Goal: Answer question/provide support: Answer question/provide support

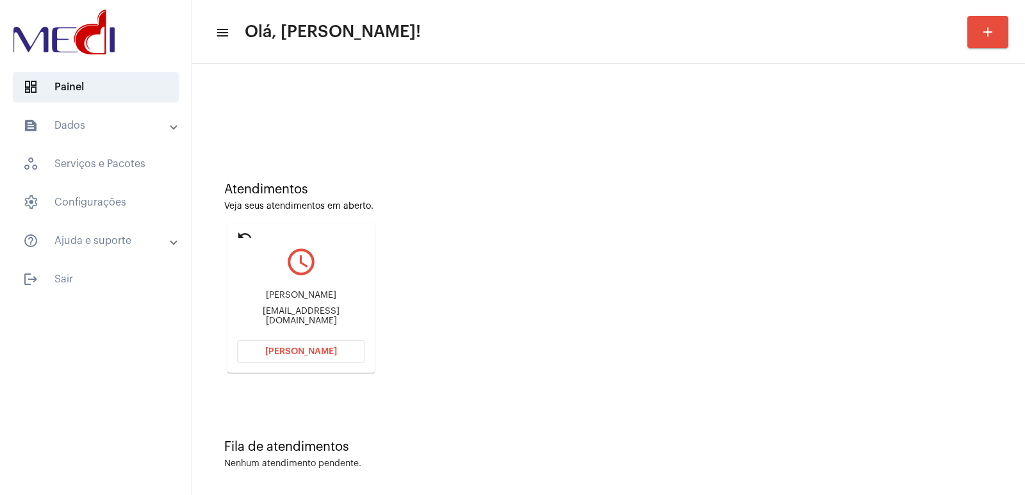
click at [325, 299] on div "[PERSON_NAME]" at bounding box center [301, 296] width 128 height 10
copy div "[PERSON_NAME]"
click at [309, 358] on button "[PERSON_NAME]" at bounding box center [301, 351] width 128 height 23
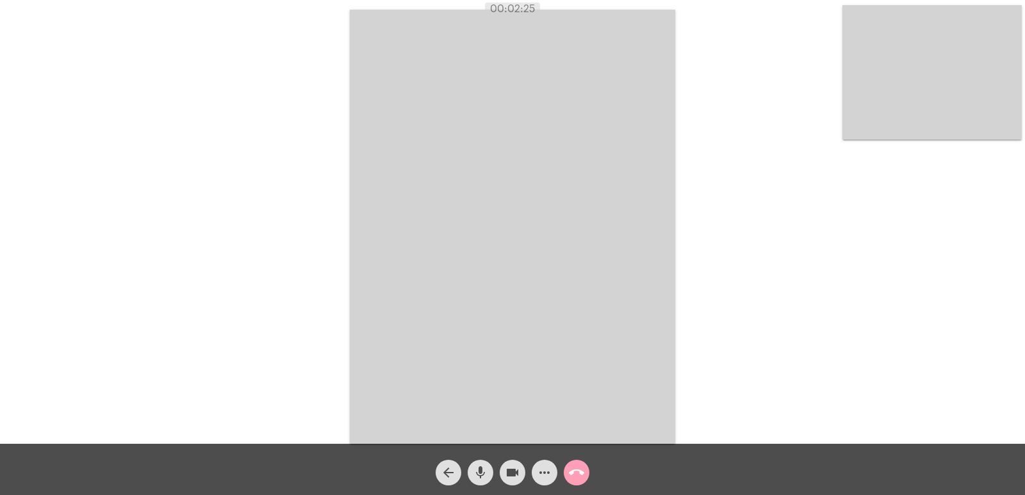
click at [582, 467] on mat-icon "call_end" at bounding box center [576, 472] width 15 height 15
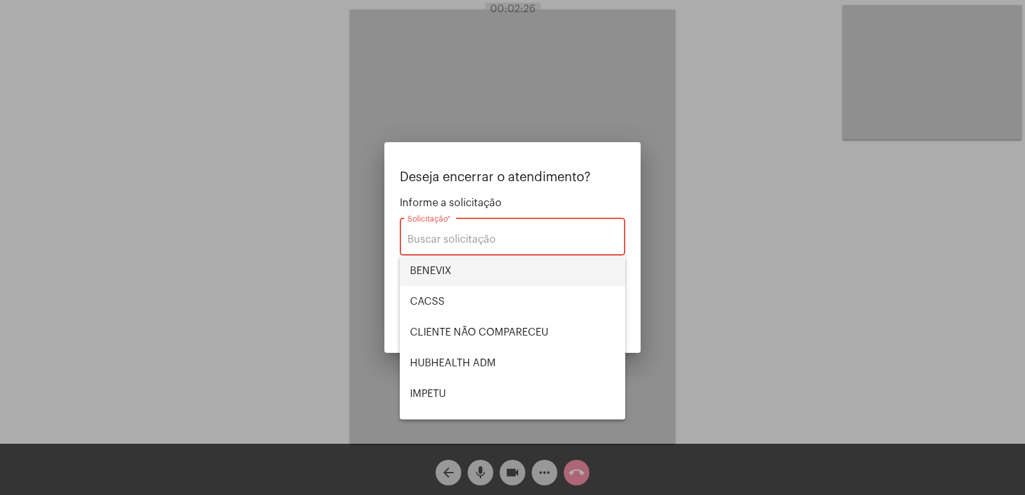
click at [441, 269] on span "BENEVIX" at bounding box center [512, 271] width 205 height 31
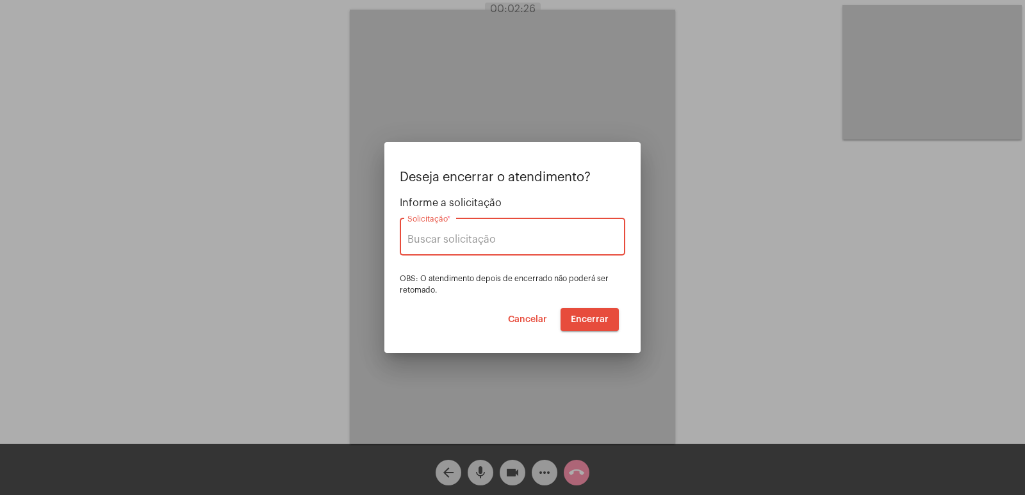
type input "BENEVIX"
click at [583, 320] on span "Encerrar" at bounding box center [590, 319] width 38 height 9
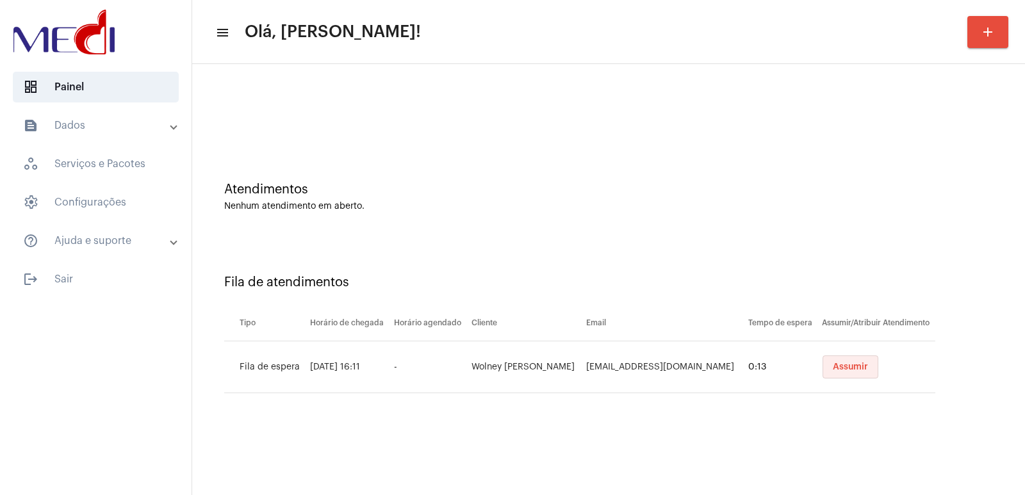
click at [842, 366] on span "Assumir" at bounding box center [850, 367] width 35 height 9
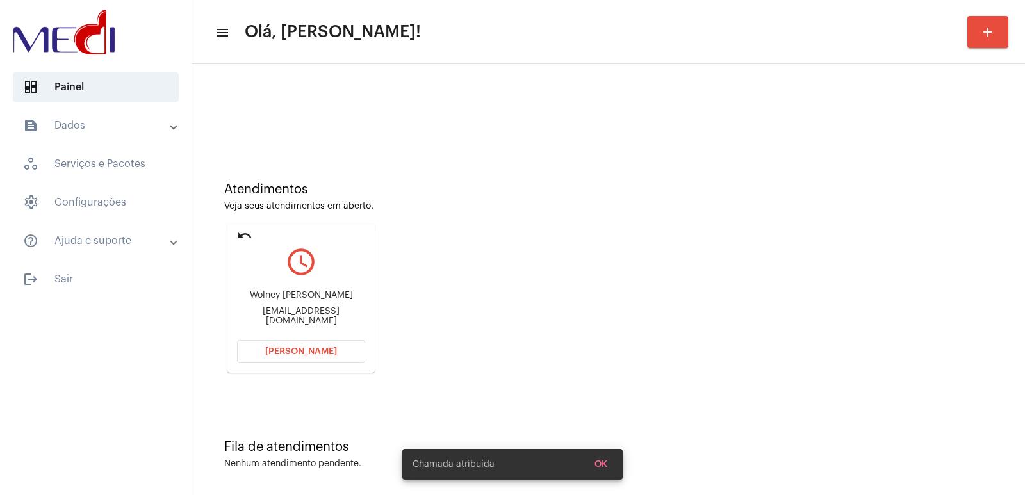
drag, startPoint x: 729, startPoint y: 230, endPoint x: 553, endPoint y: 229, distance: 176.2
click at [706, 230] on div "Atendimentos Veja seus atendimentos em aberto. undo query_builder Wolney André …" at bounding box center [609, 273] width 820 height 258
click at [310, 297] on div "Wolney André sampaio" at bounding box center [301, 296] width 128 height 10
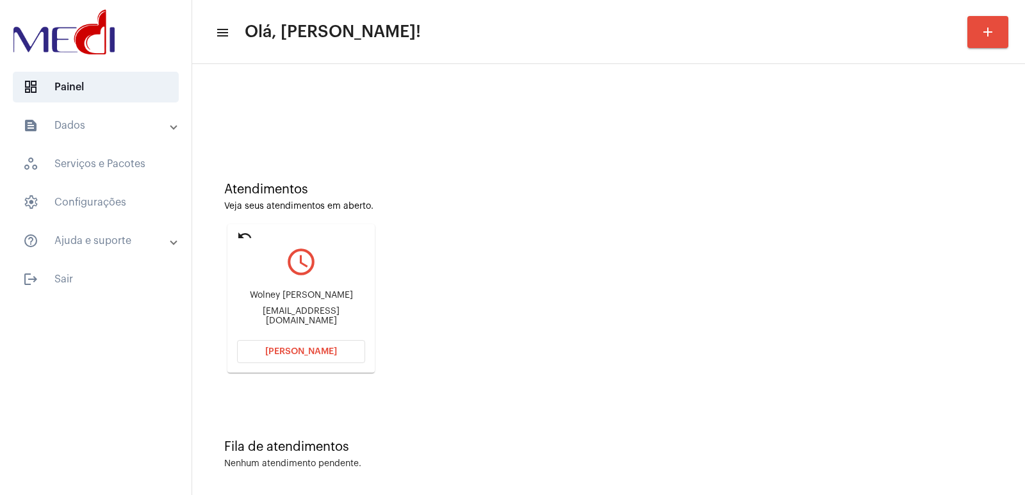
copy div "Wolney André sampaio"
click at [295, 342] on button "Abrir Chamada" at bounding box center [301, 351] width 128 height 23
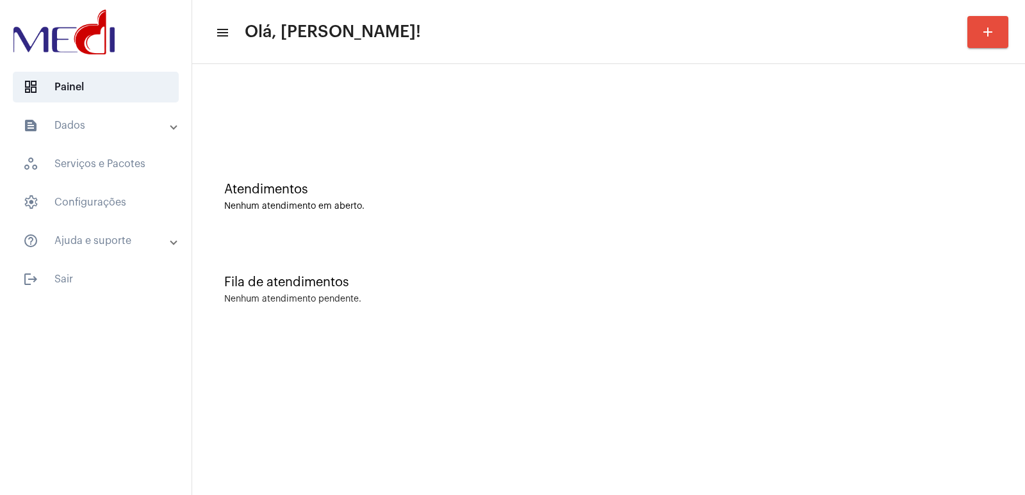
click at [619, 192] on div "Atendimentos" at bounding box center [608, 190] width 769 height 14
drag, startPoint x: 672, startPoint y: 230, endPoint x: 613, endPoint y: 225, distance: 59.8
click at [672, 230] on div "Atendimentos Nenhum atendimento em aberto." at bounding box center [609, 190] width 820 height 93
drag, startPoint x: 684, startPoint y: 344, endPoint x: 666, endPoint y: 344, distance: 18.6
click at [681, 344] on mat-sidenav-content "menu Olá, Vivian! add Atendimentos Nenhum atendimento em aberto. Fila de atendi…" at bounding box center [608, 247] width 833 height 495
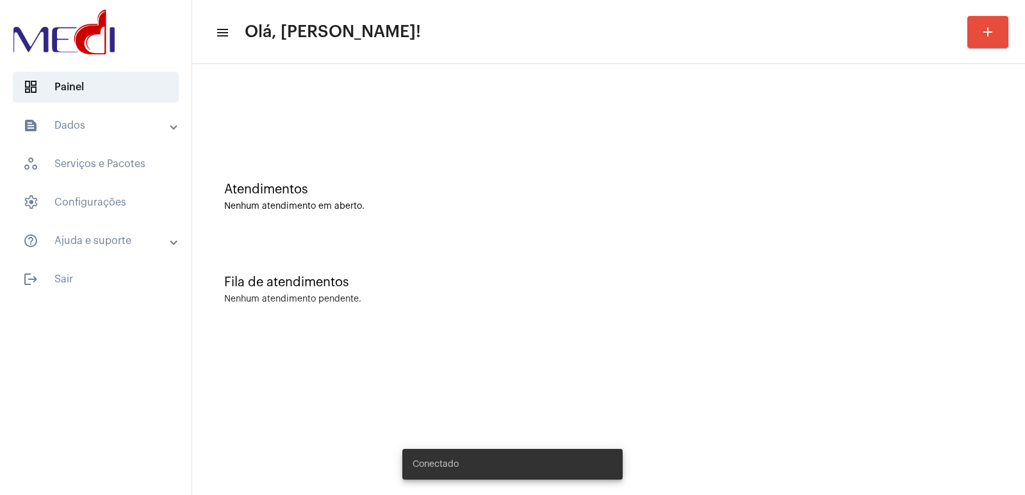
click at [282, 367] on mat-sidenav-content "menu Olá, [PERSON_NAME]! add Atendimentos Nenhum atendimento em aberto. Fila de…" at bounding box center [608, 247] width 833 height 495
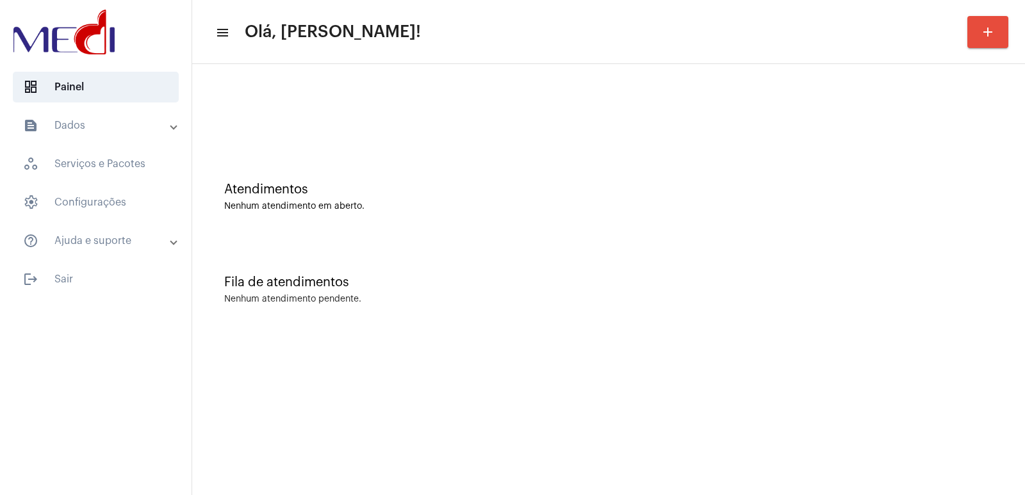
drag, startPoint x: 816, startPoint y: 280, endPoint x: 697, endPoint y: 250, distance: 123.6
click at [811, 280] on div "Fila de atendimentos" at bounding box center [608, 283] width 769 height 14
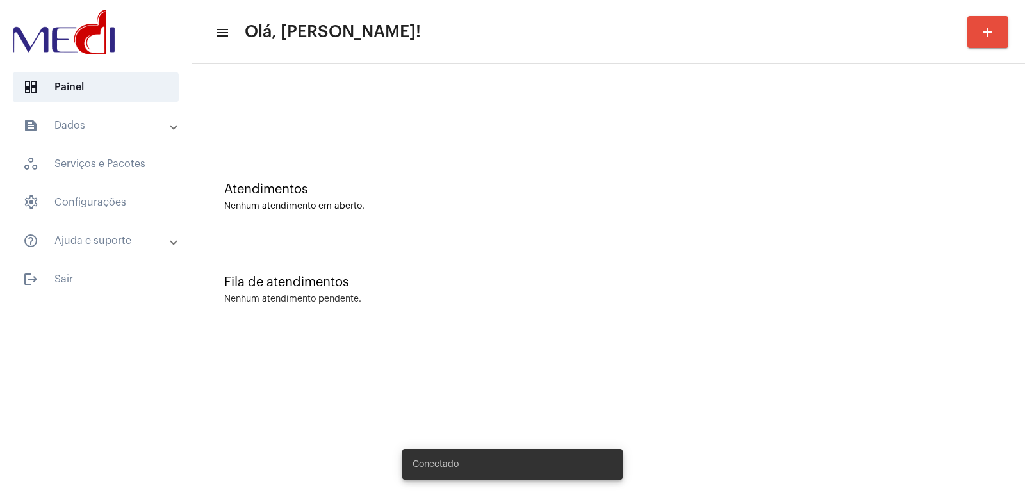
drag, startPoint x: 710, startPoint y: 309, endPoint x: 602, endPoint y: 418, distance: 154.1
click at [707, 311] on div "Fila de atendimentos Nenhum atendimento pendente." at bounding box center [609, 283] width 820 height 93
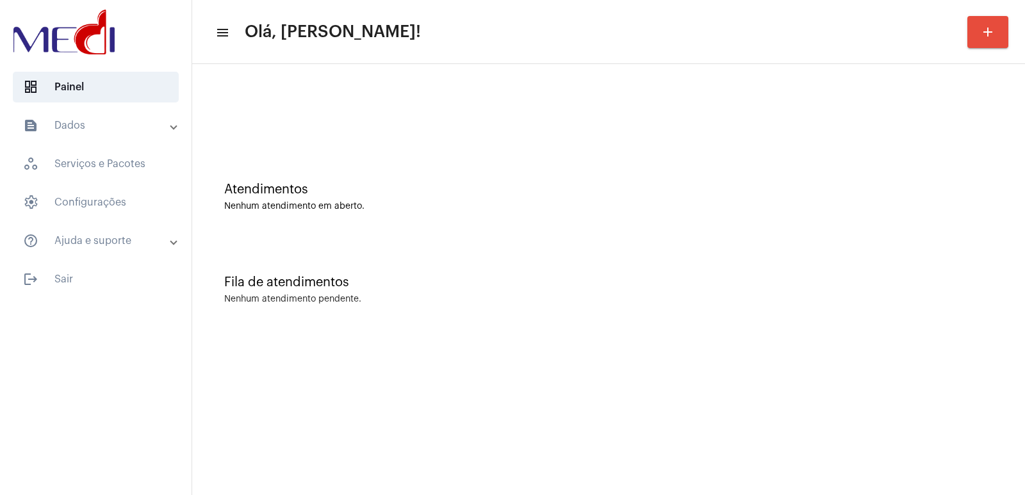
click at [624, 87] on div at bounding box center [609, 107] width 820 height 74
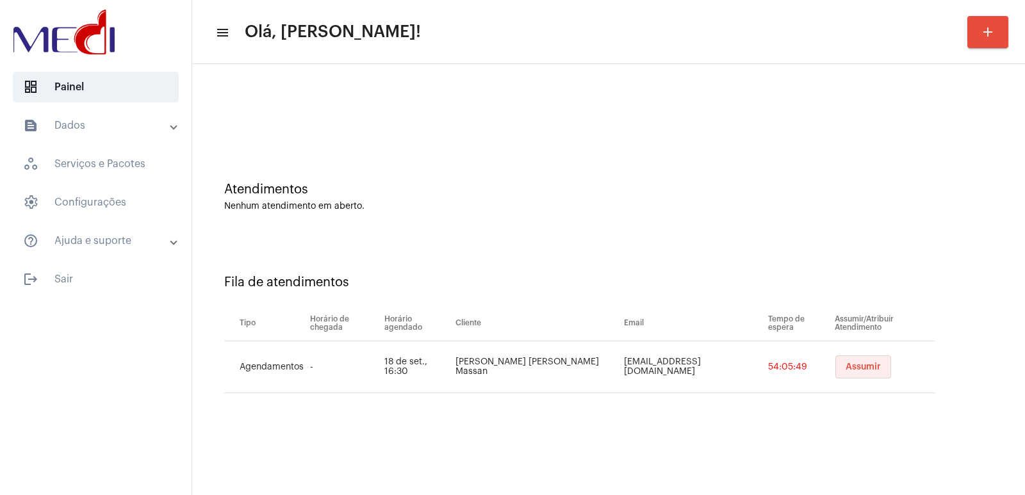
click at [859, 367] on span "Assumir" at bounding box center [863, 367] width 35 height 9
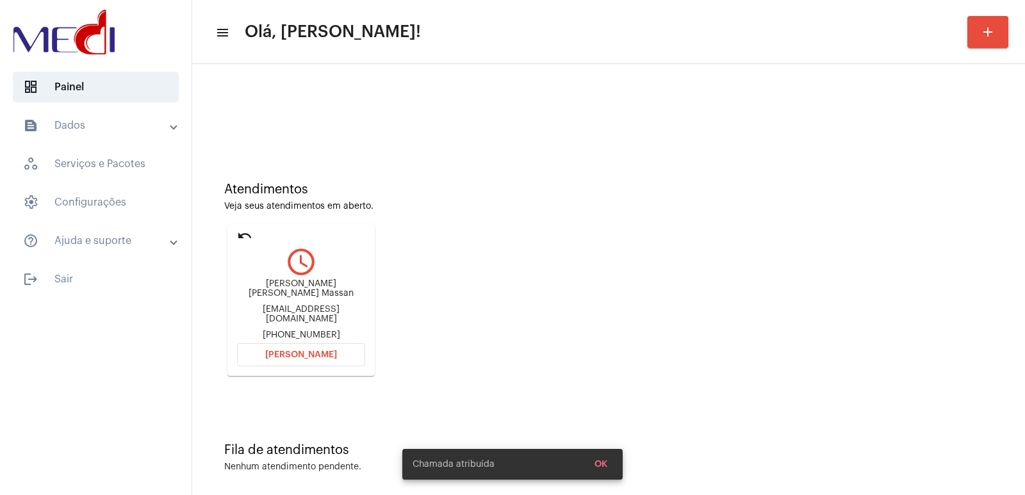
click at [278, 288] on div "[PERSON_NAME] [PERSON_NAME] Massan" at bounding box center [301, 288] width 128 height 19
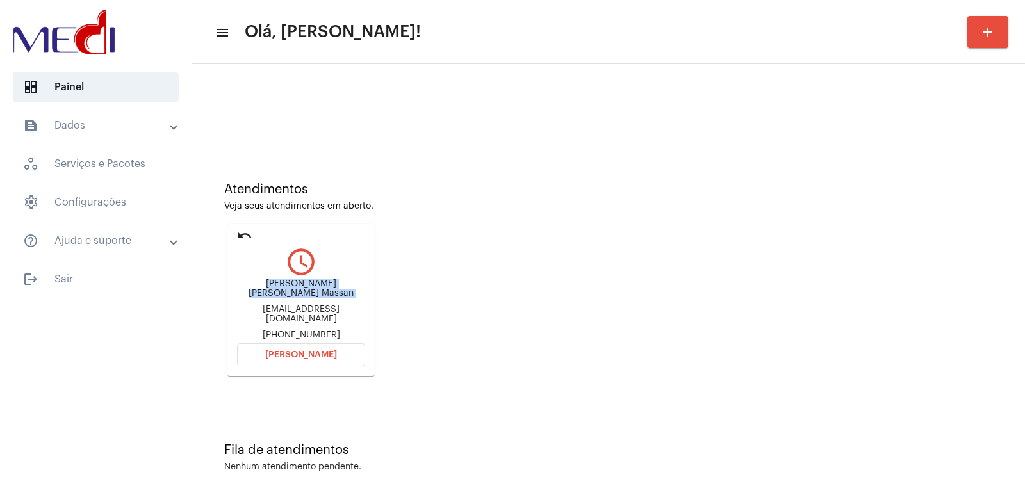
click at [278, 288] on div "[PERSON_NAME] [PERSON_NAME] Massan" at bounding box center [301, 288] width 128 height 19
copy div "Flávia Maria Fávaro Massan"
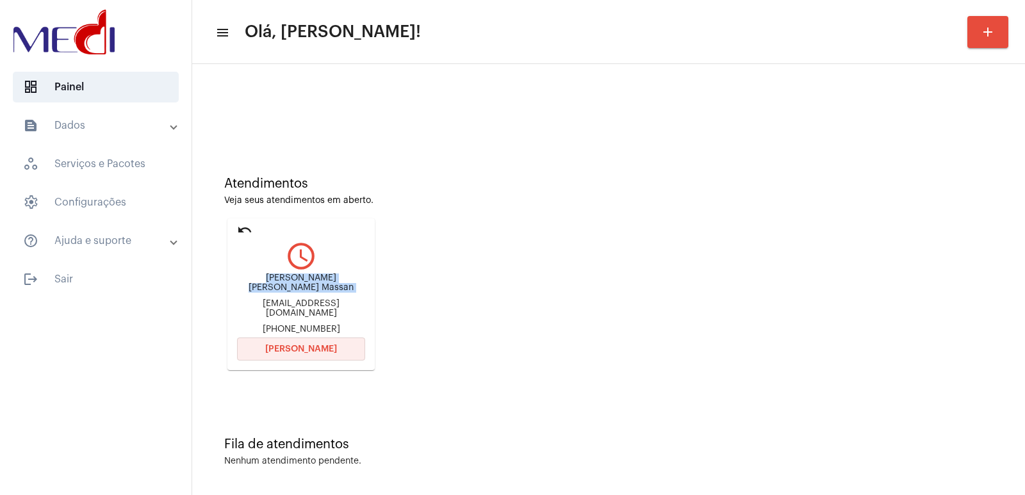
click at [293, 351] on button "[PERSON_NAME]" at bounding box center [301, 349] width 128 height 23
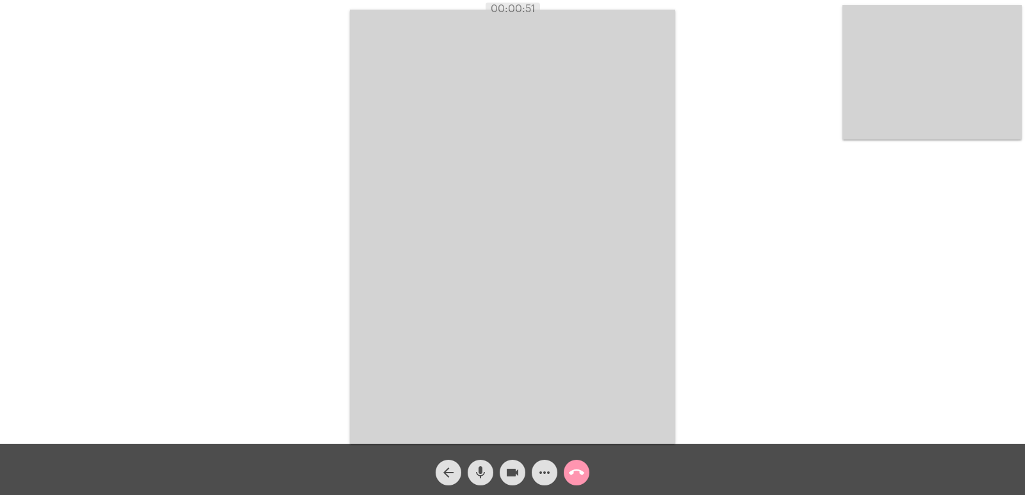
click at [607, 302] on video at bounding box center [513, 227] width 326 height 434
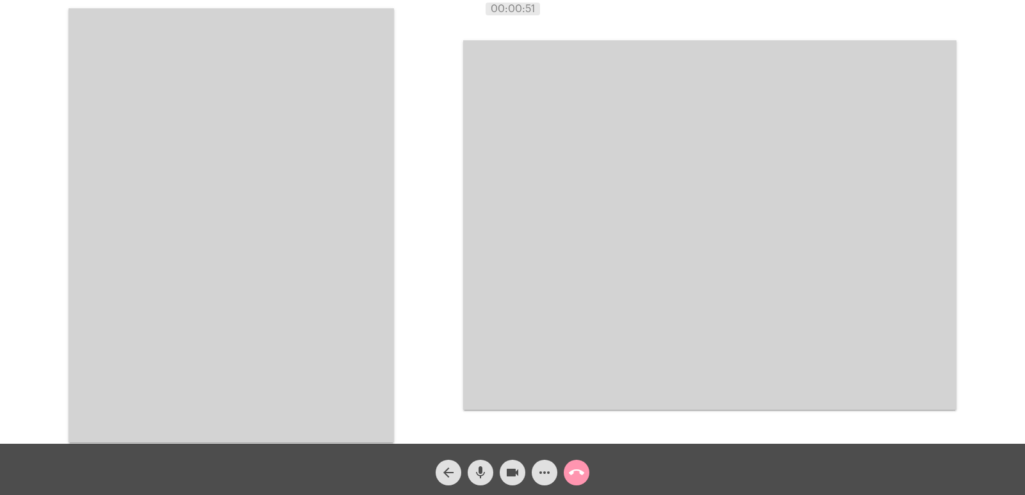
click at [234, 286] on video at bounding box center [232, 225] width 326 height 434
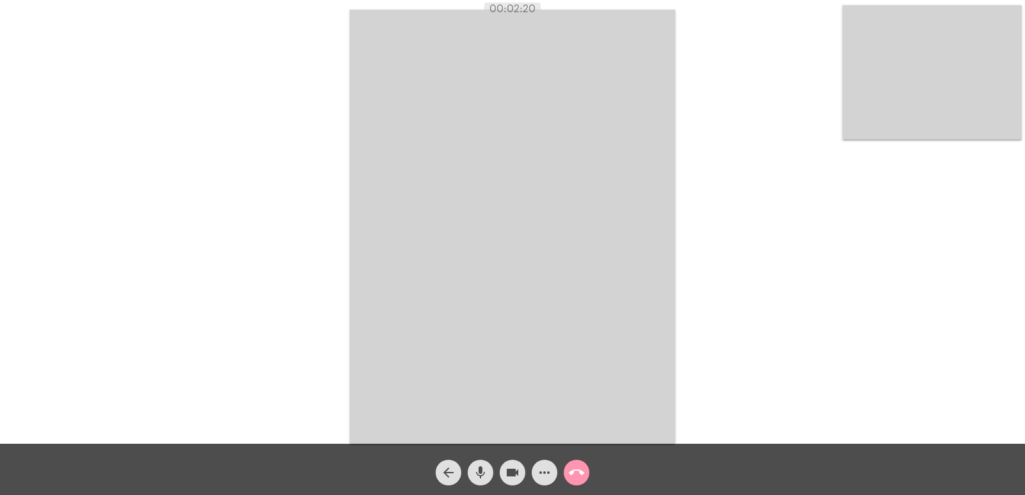
click at [574, 462] on span "call_end" at bounding box center [576, 473] width 15 height 26
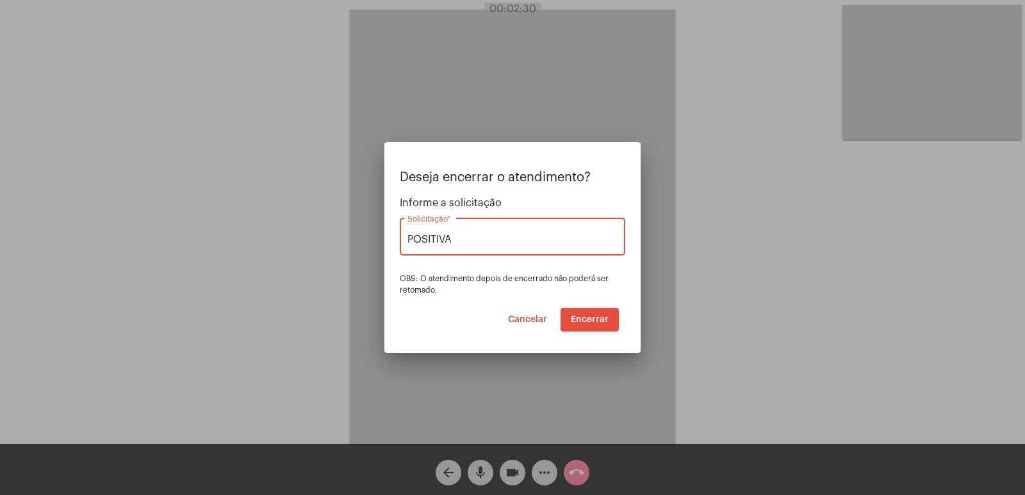
type input "POSITIVA"
click at [586, 320] on span "Encerrar" at bounding box center [590, 319] width 38 height 9
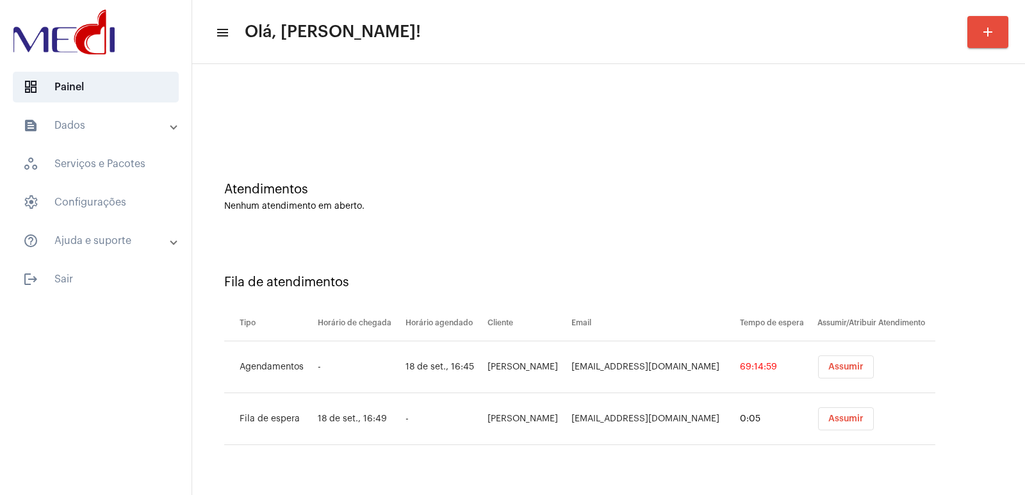
click at [611, 304] on div "Tipo Horário de chegada Horário agendado Cliente Email Tempo de espera Assumir/…" at bounding box center [579, 373] width 711 height 143
click at [818, 364] on button "Assumir" at bounding box center [846, 367] width 56 height 23
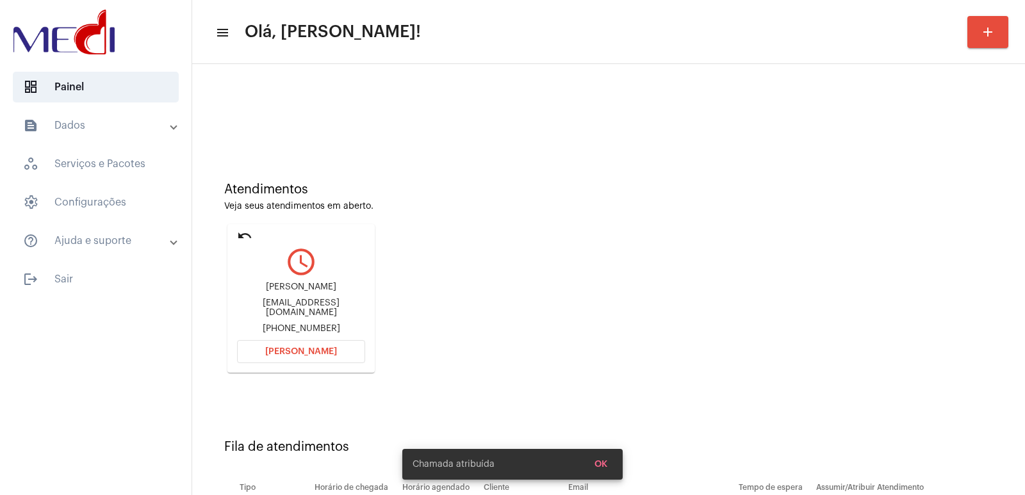
click at [283, 290] on div "Vitoria Lorente" at bounding box center [301, 288] width 128 height 10
copy div "Vitoria Lorente"
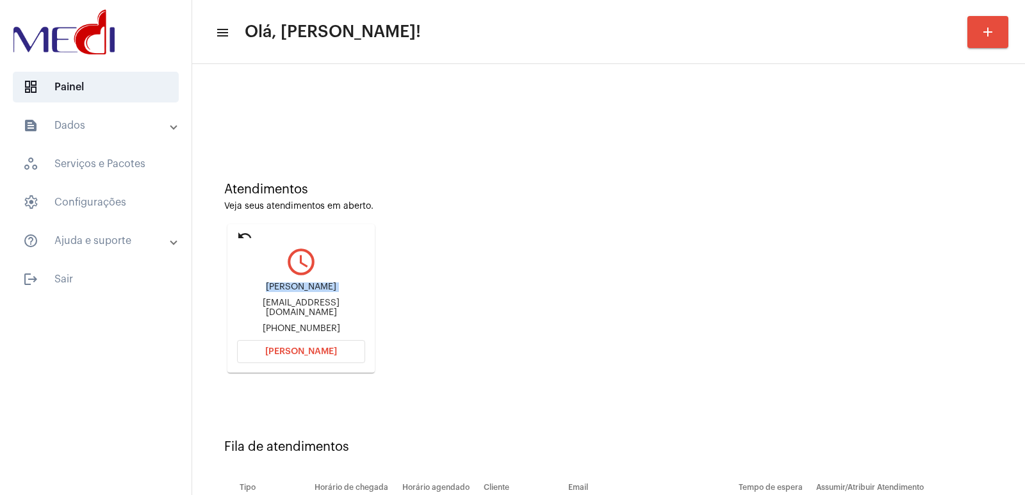
click at [338, 347] on button "Abrir Chamada" at bounding box center [301, 351] width 128 height 23
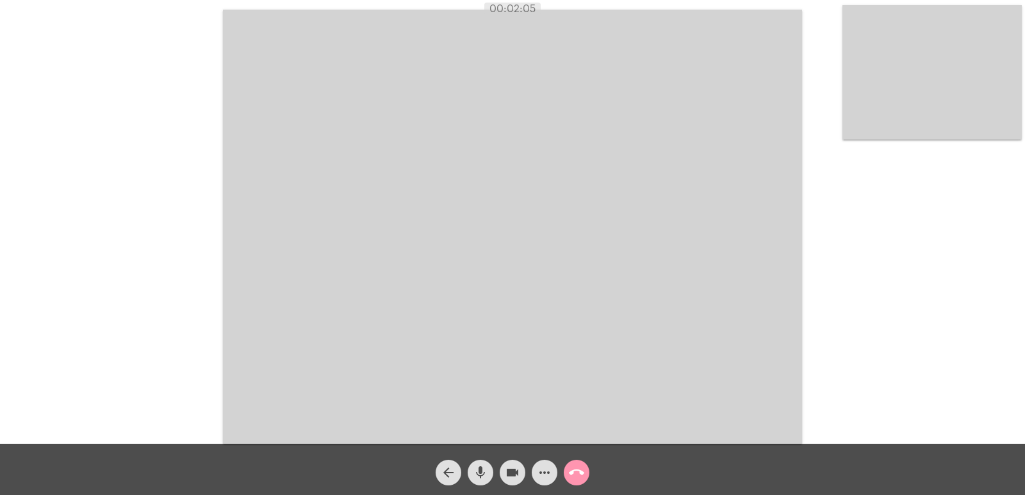
click at [565, 473] on button "call_end" at bounding box center [577, 473] width 26 height 26
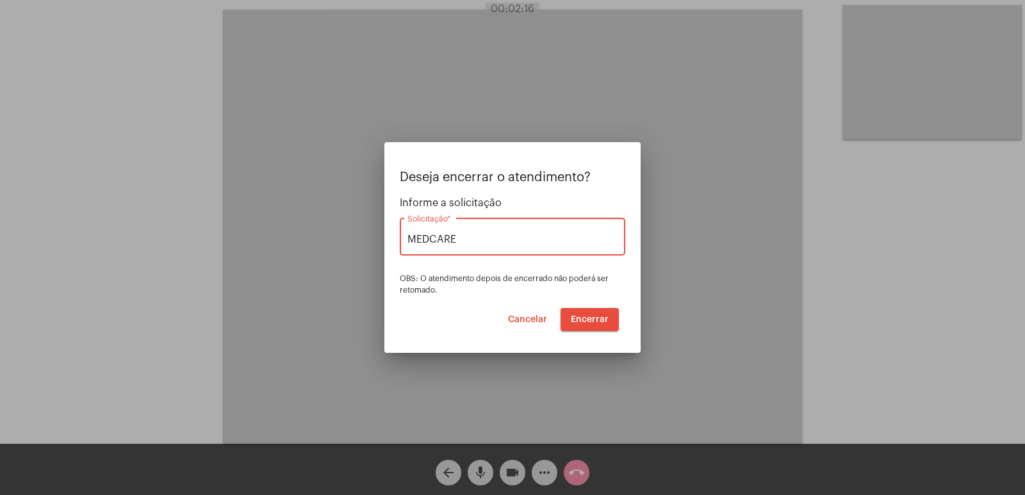
type input "MEDCARE"
click at [587, 313] on button "Encerrar" at bounding box center [590, 319] width 58 height 23
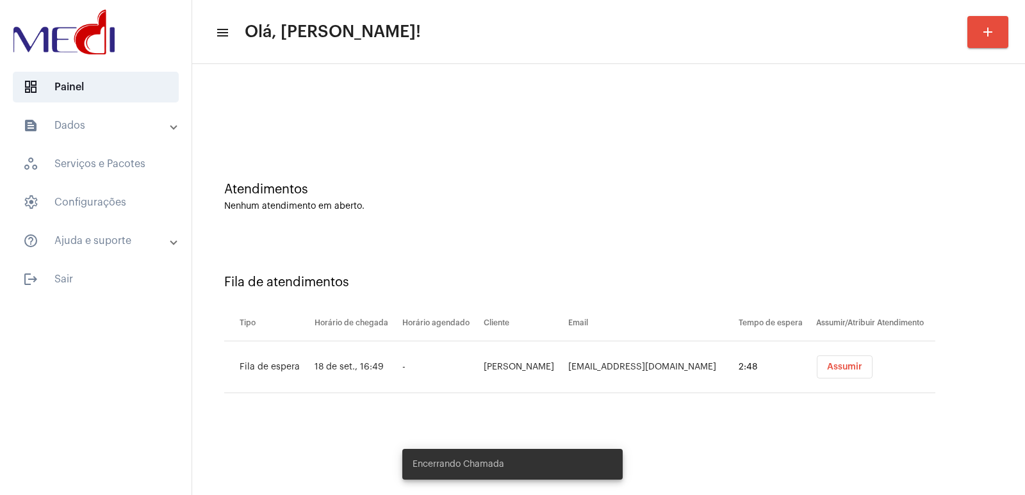
click at [848, 370] on span "Assumir" at bounding box center [844, 367] width 35 height 9
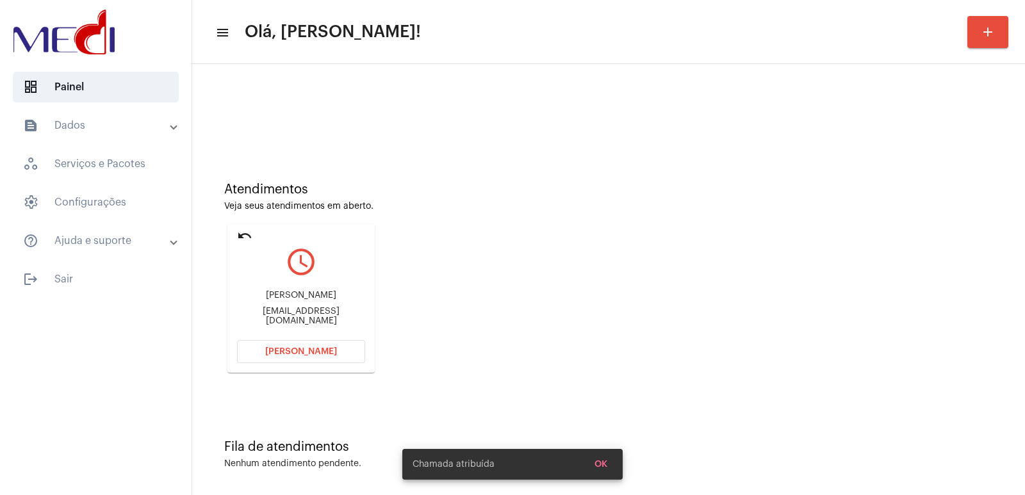
click at [301, 298] on div "Alfredo Felix Canalini" at bounding box center [301, 296] width 128 height 10
copy div "Alfredo Felix Canalini"
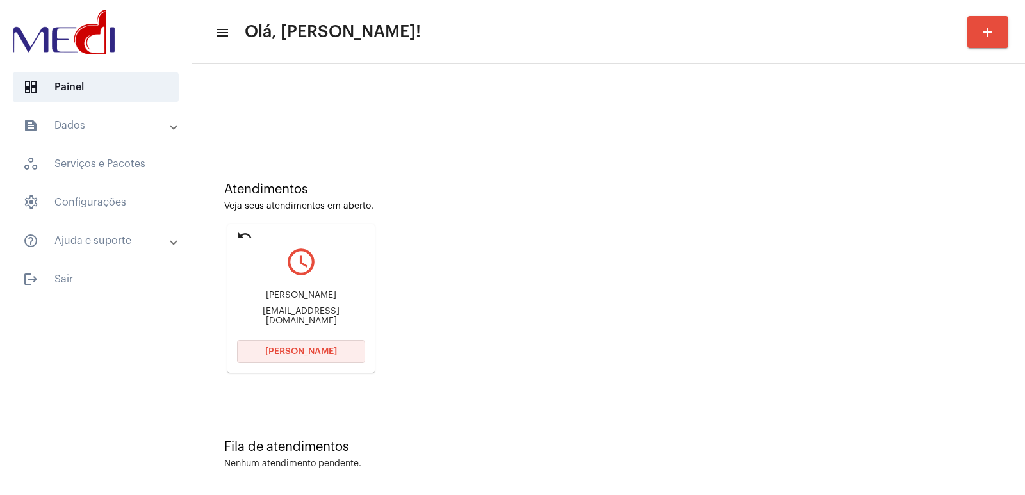
click at [267, 361] on button "Abrir Chamada" at bounding box center [301, 351] width 128 height 23
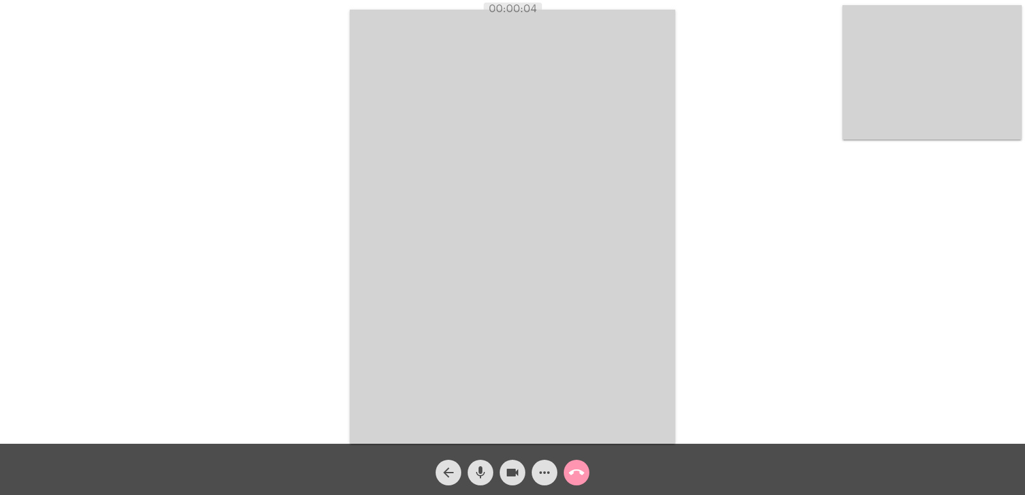
click at [442, 250] on video at bounding box center [513, 227] width 326 height 434
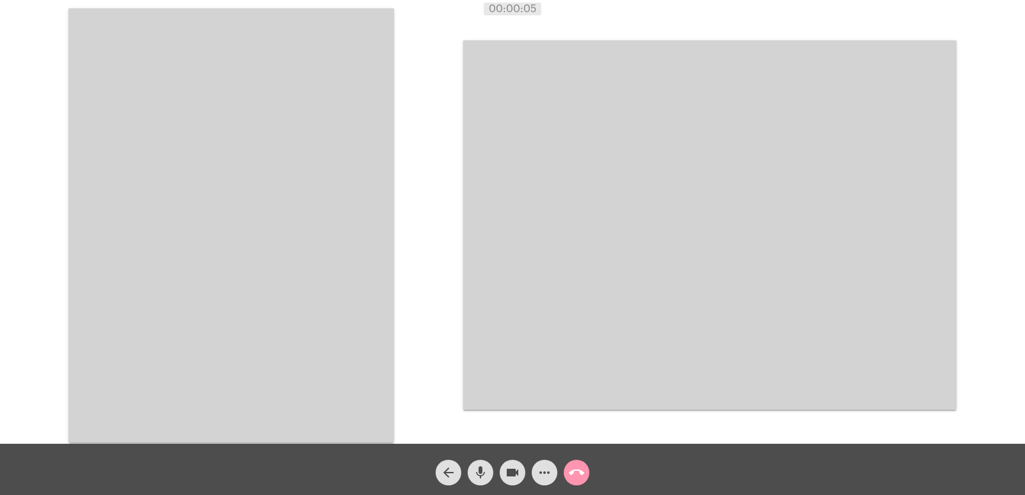
click at [261, 238] on video at bounding box center [232, 225] width 326 height 434
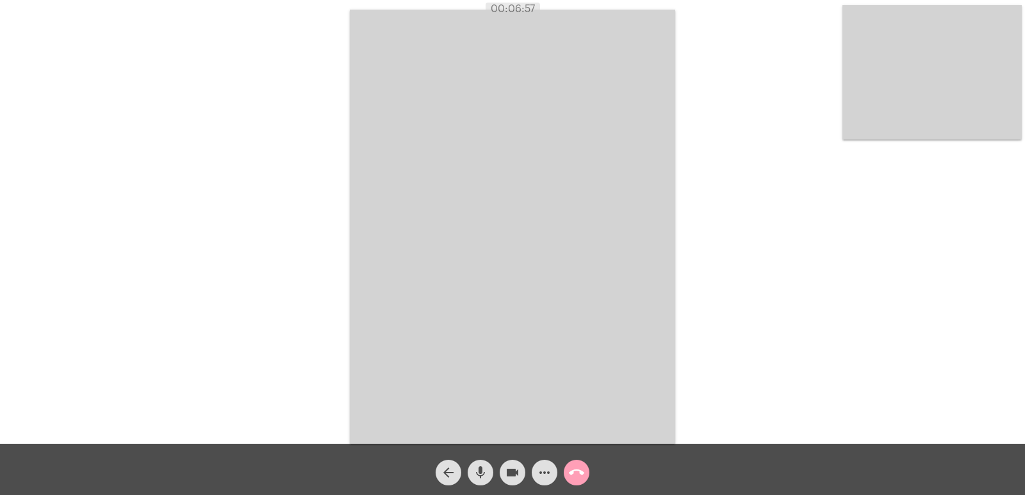
click at [578, 476] on mat-icon "call_end" at bounding box center [576, 472] width 15 height 15
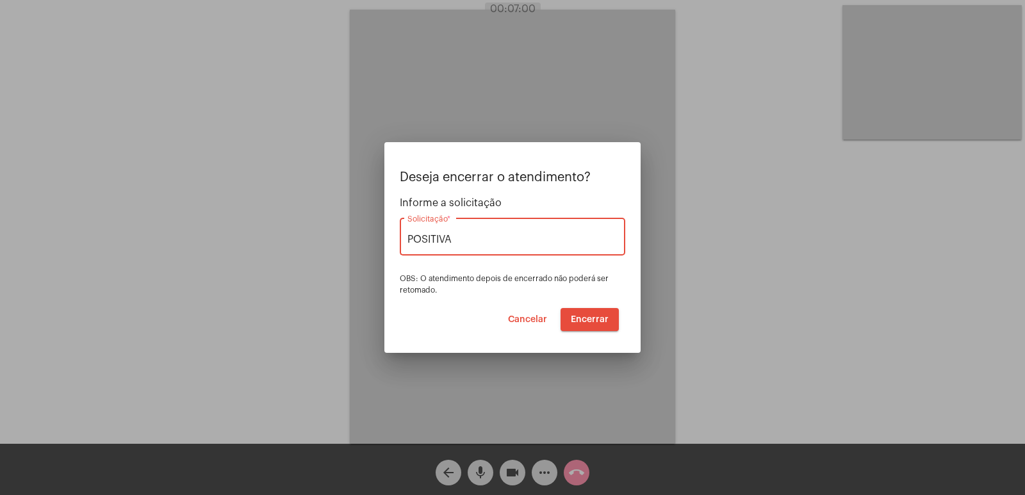
type input "POSITIVA"
click at [599, 325] on button "Encerrar" at bounding box center [590, 319] width 58 height 23
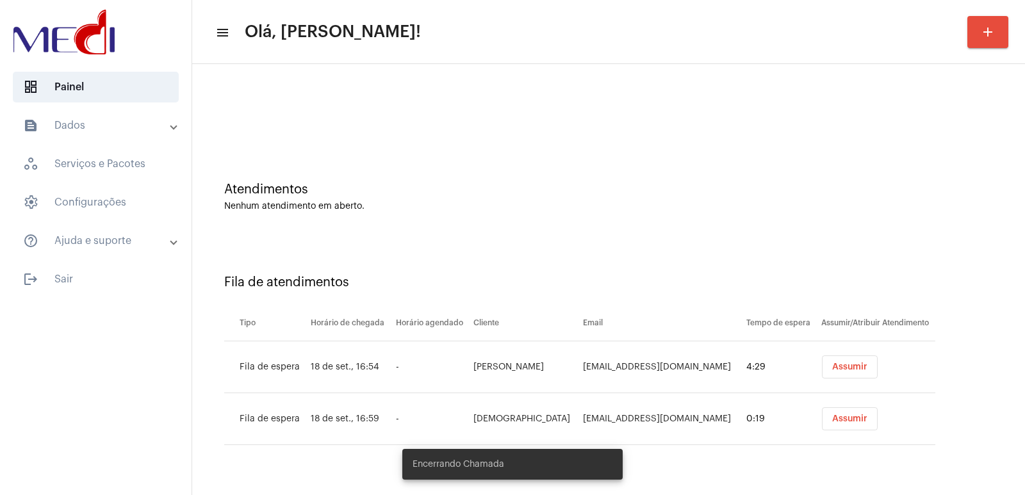
click at [836, 375] on button "Assumir" at bounding box center [850, 367] width 56 height 23
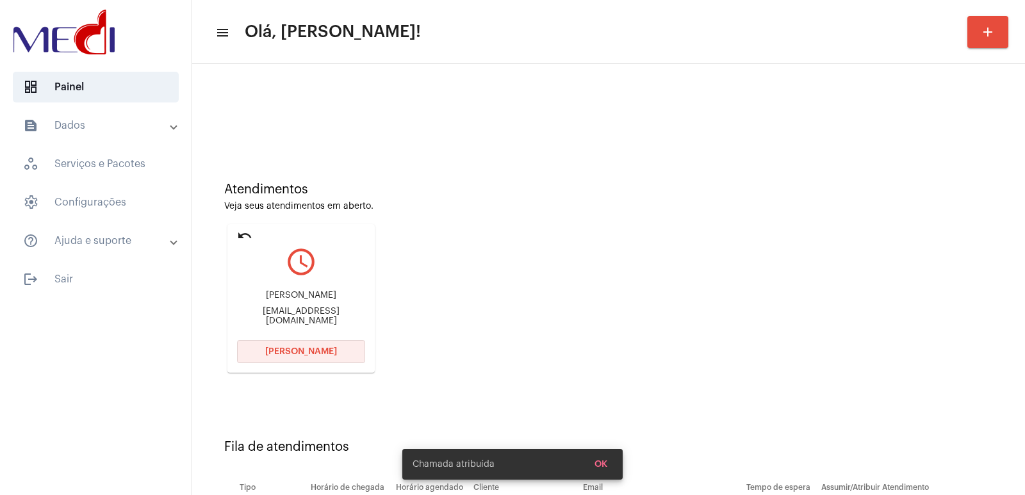
click at [331, 354] on span "Abrir Chamada" at bounding box center [301, 351] width 72 height 9
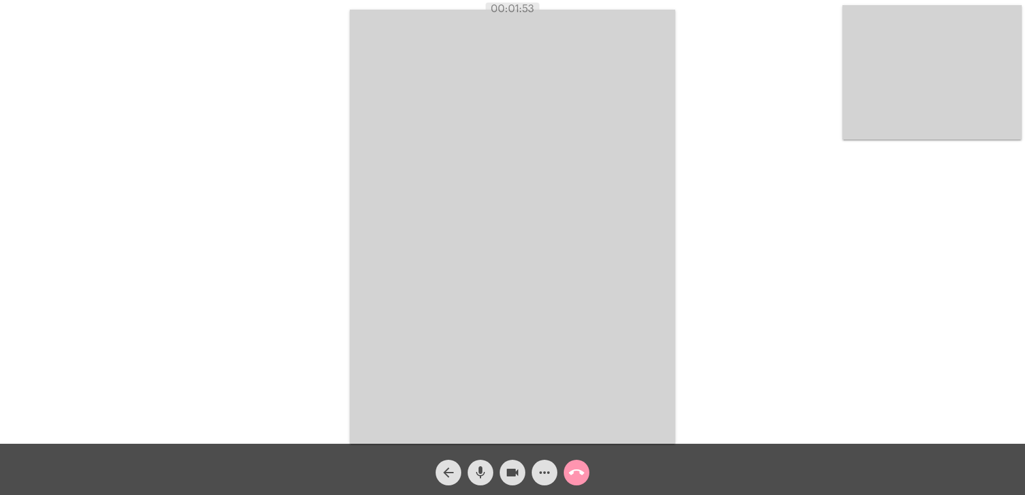
click at [501, 303] on video at bounding box center [513, 227] width 326 height 434
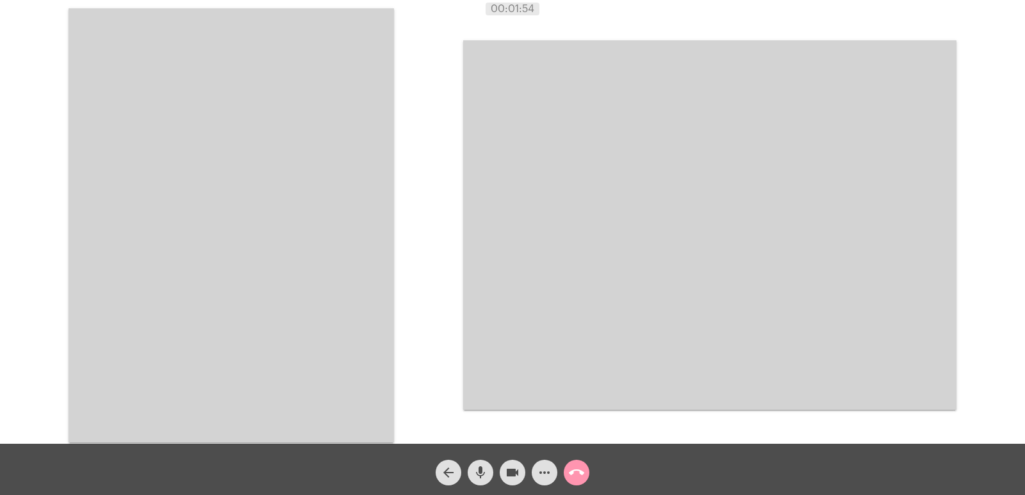
click at [365, 297] on video at bounding box center [232, 225] width 326 height 434
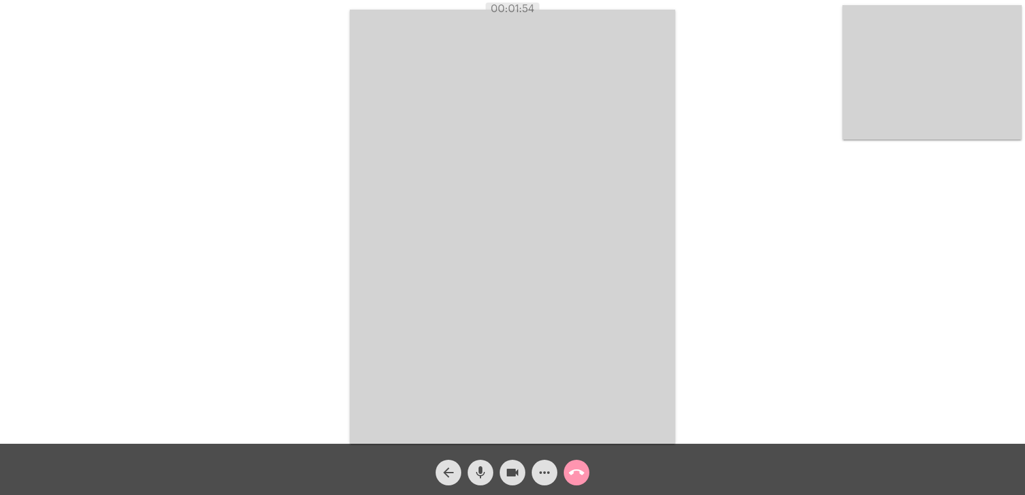
click at [322, 310] on div "Acessando Câmera e Microfone..." at bounding box center [512, 225] width 1023 height 444
drag, startPoint x: 330, startPoint y: 20, endPoint x: 696, endPoint y: 360, distance: 499.7
click at [687, 365] on div "Acessando Câmera e Microfone..." at bounding box center [512, 225] width 1023 height 444
drag, startPoint x: 488, startPoint y: 8, endPoint x: 723, endPoint y: 78, distance: 245.9
click at [658, 32] on app-call "00:02:11 Acessando Câmera e Microfone... arrow_back mic videocam more_horiz cal…" at bounding box center [512, 247] width 1025 height 495
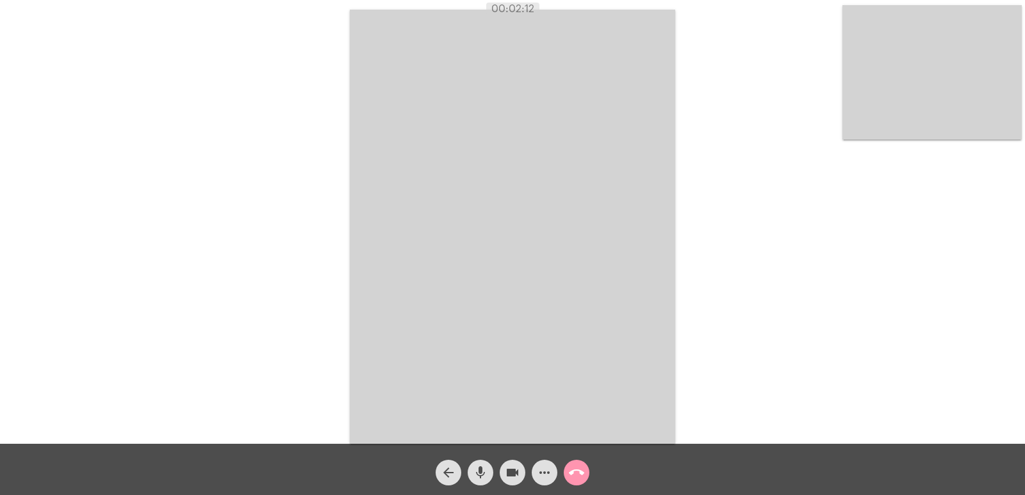
click at [775, 145] on div "Acessando Câmera e Microfone..." at bounding box center [512, 225] width 1023 height 444
drag, startPoint x: 290, startPoint y: 139, endPoint x: 757, endPoint y: 170, distance: 468.2
click at [757, 170] on div "Acessando Câmera e Microfone..." at bounding box center [512, 225] width 1023 height 444
click at [577, 470] on mat-icon "call_end" at bounding box center [576, 472] width 15 height 15
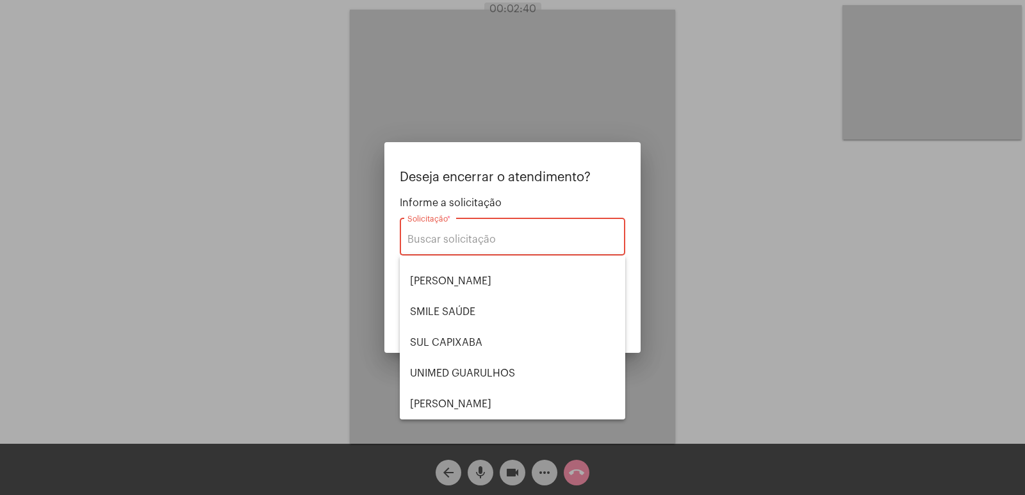
scroll to position [138, 0]
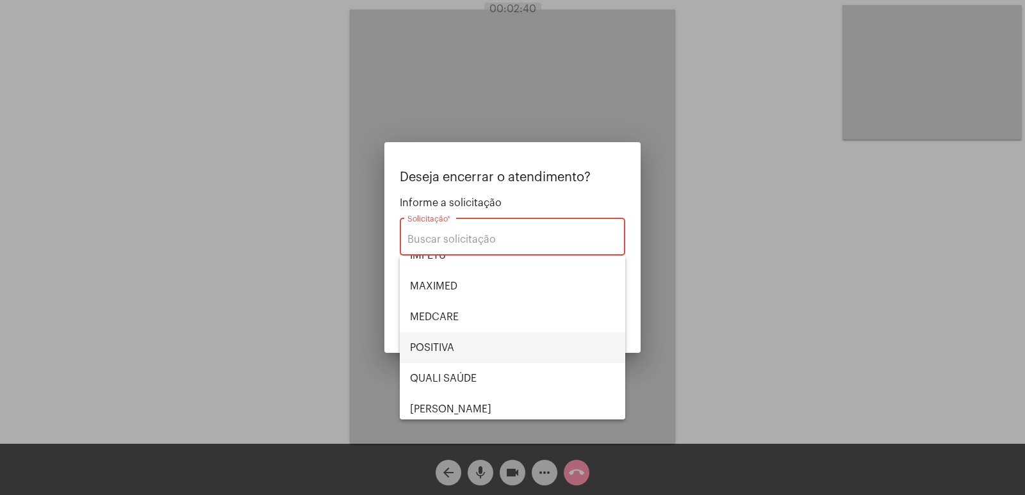
click at [468, 351] on span "POSITIVA" at bounding box center [512, 348] width 205 height 31
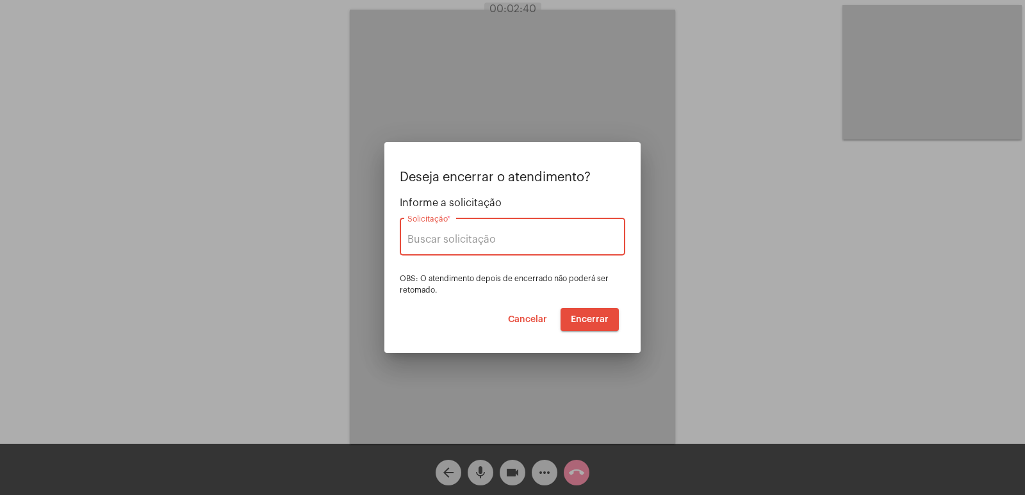
type input "POSITIVA"
click at [596, 317] on span "Encerrar" at bounding box center [590, 319] width 38 height 9
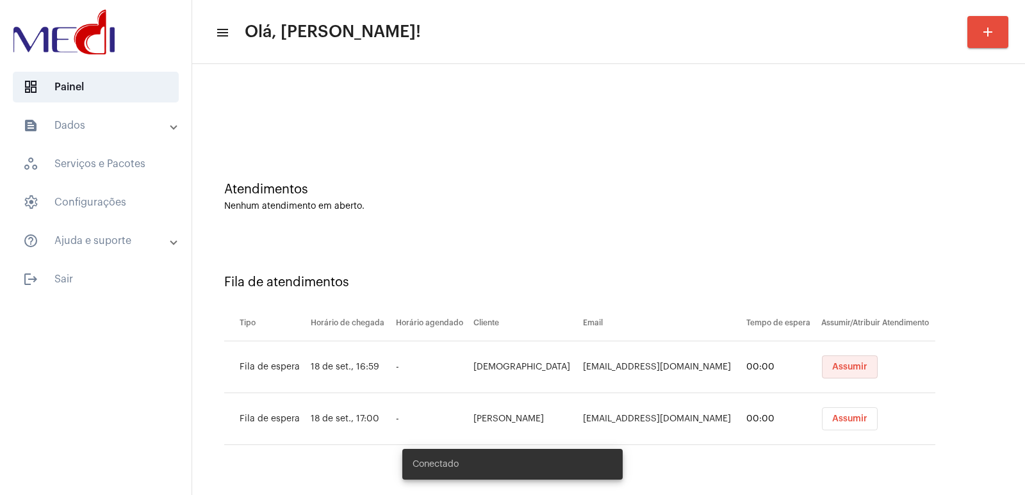
click at [852, 368] on span "Assumir" at bounding box center [849, 367] width 35 height 9
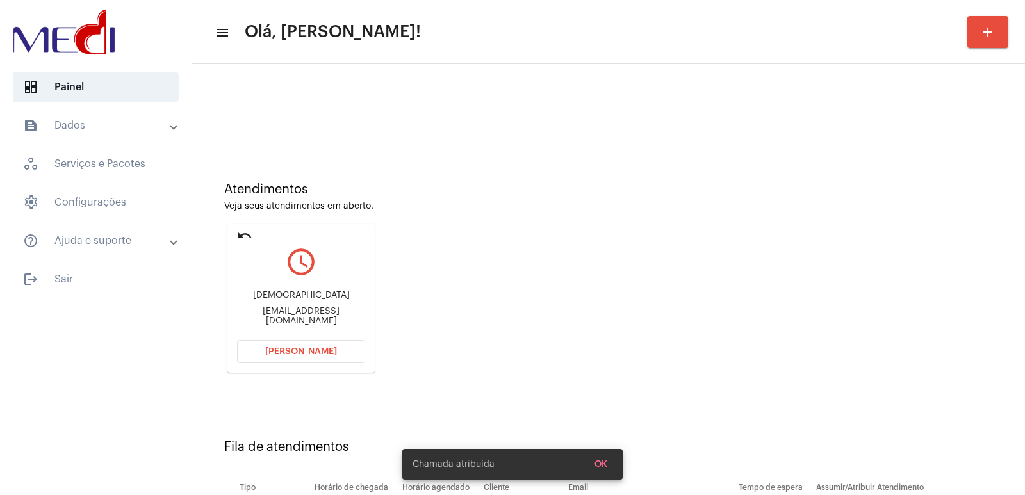
click at [310, 298] on div "cristiano" at bounding box center [301, 296] width 128 height 10
copy div "cristiano"
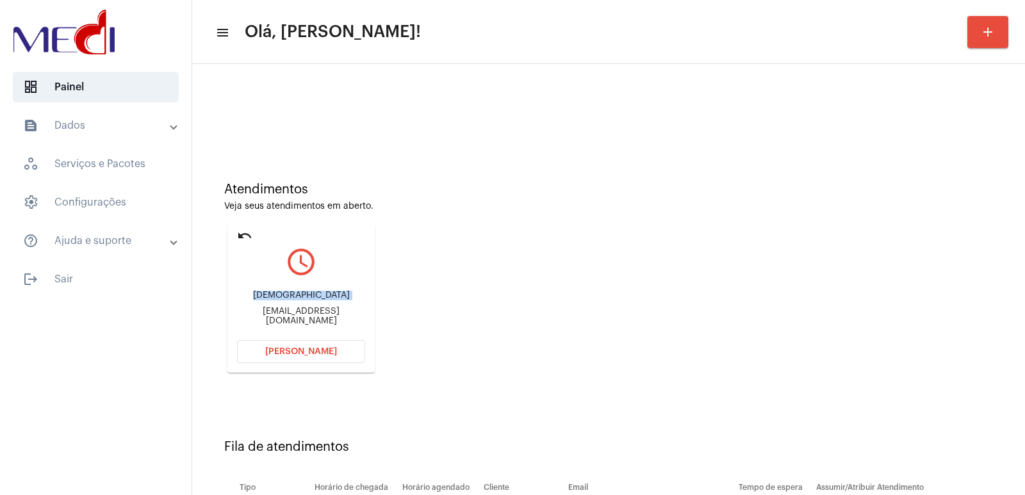
click at [319, 354] on span "Abrir Chamada" at bounding box center [301, 351] width 72 height 9
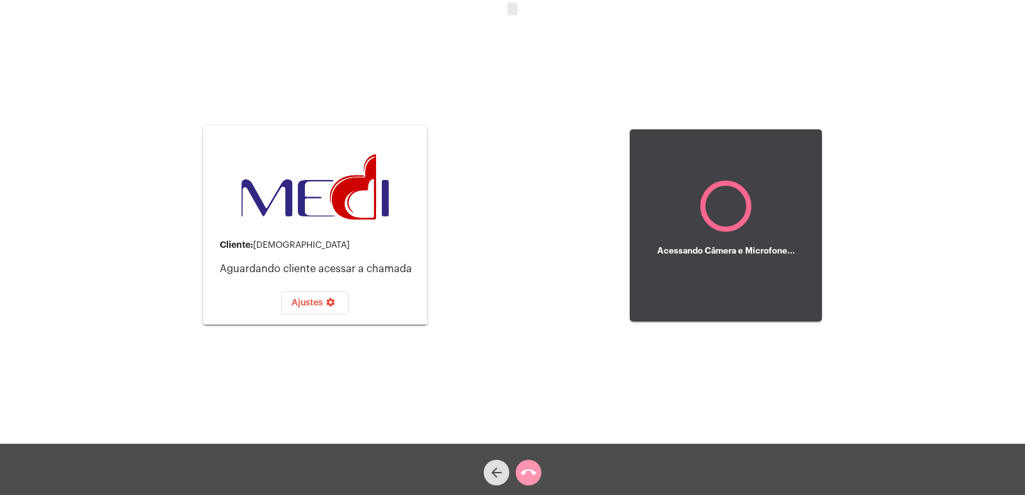
click at [483, 17] on div "Cliente: cristiano Aguardando cliente acessar a chamada Ajustes settings Acessa…" at bounding box center [512, 224] width 1023 height 444
click at [741, 18] on div "Acessando Câmera e Microfone..." at bounding box center [726, 225] width 192 height 441
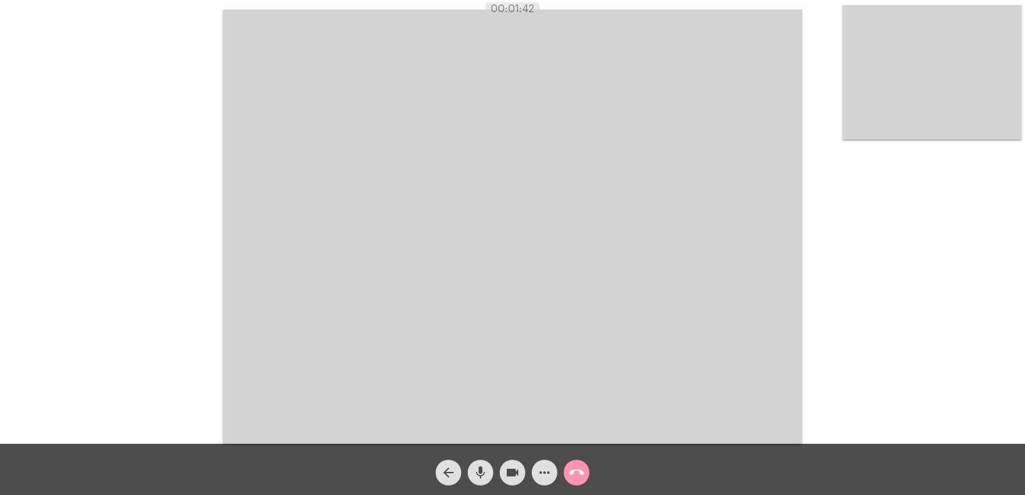
click at [569, 472] on mat-icon "call_end" at bounding box center [576, 472] width 15 height 15
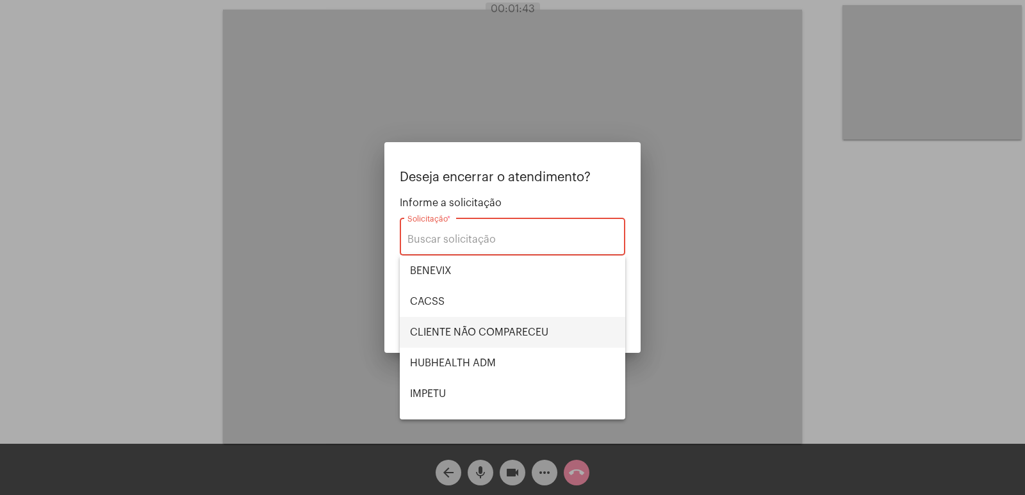
click at [456, 327] on span "CLIENTE NÃO COMPARECEU" at bounding box center [512, 332] width 205 height 31
type input "CLIENTE NÃO COMPARECEU"
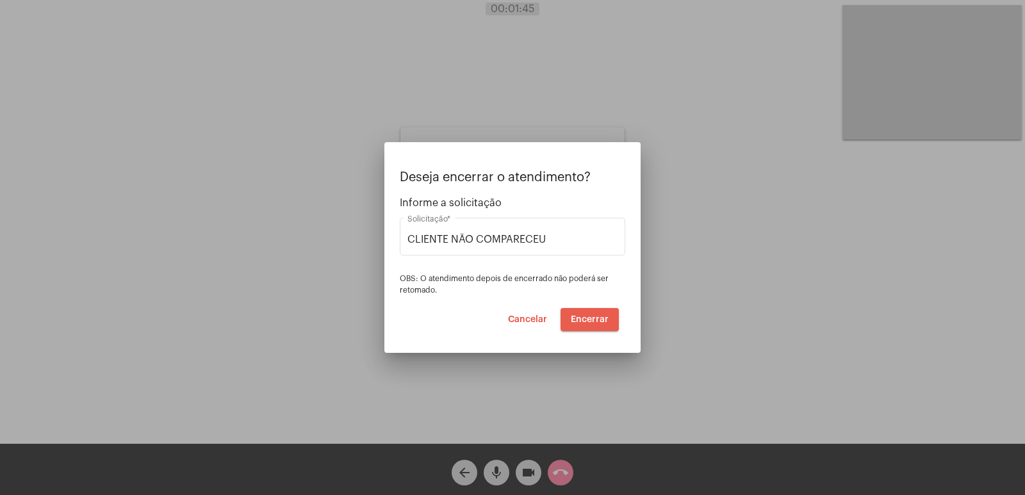
click at [585, 326] on button "Encerrar" at bounding box center [590, 319] width 58 height 23
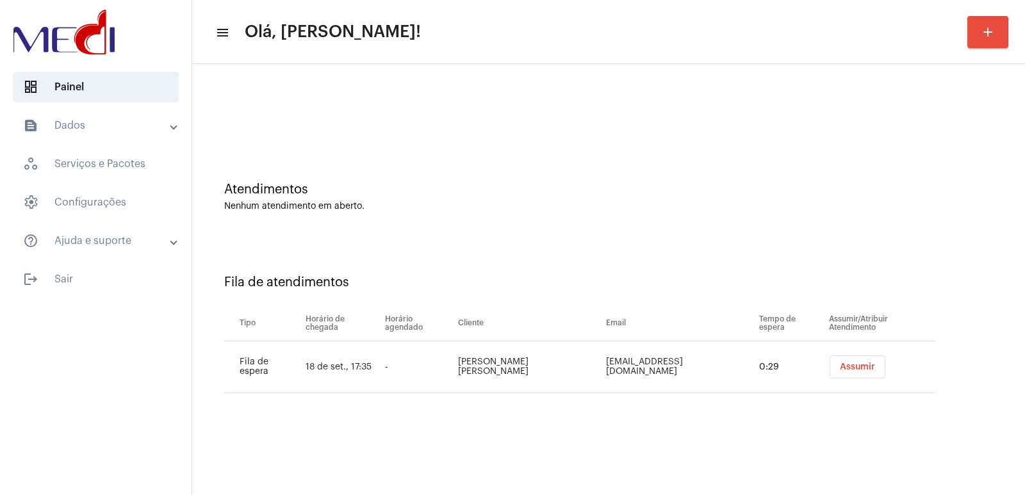
drag, startPoint x: 642, startPoint y: 227, endPoint x: 422, endPoint y: 40, distance: 289.1
click at [640, 227] on div "Atendimentos Nenhum atendimento em aberto." at bounding box center [609, 190] width 820 height 93
